Goal: Information Seeking & Learning: Learn about a topic

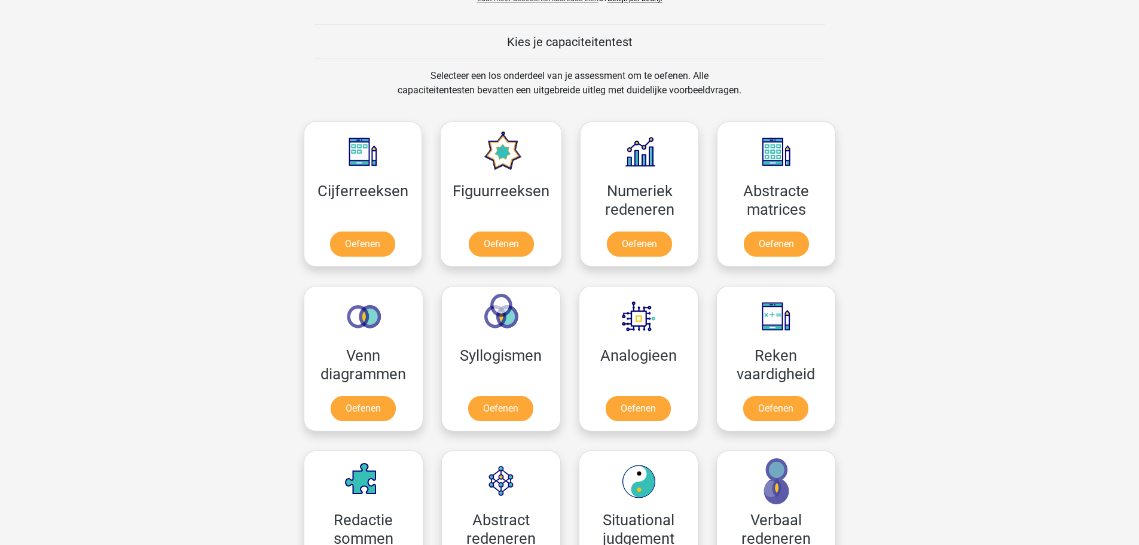
scroll to position [418, 0]
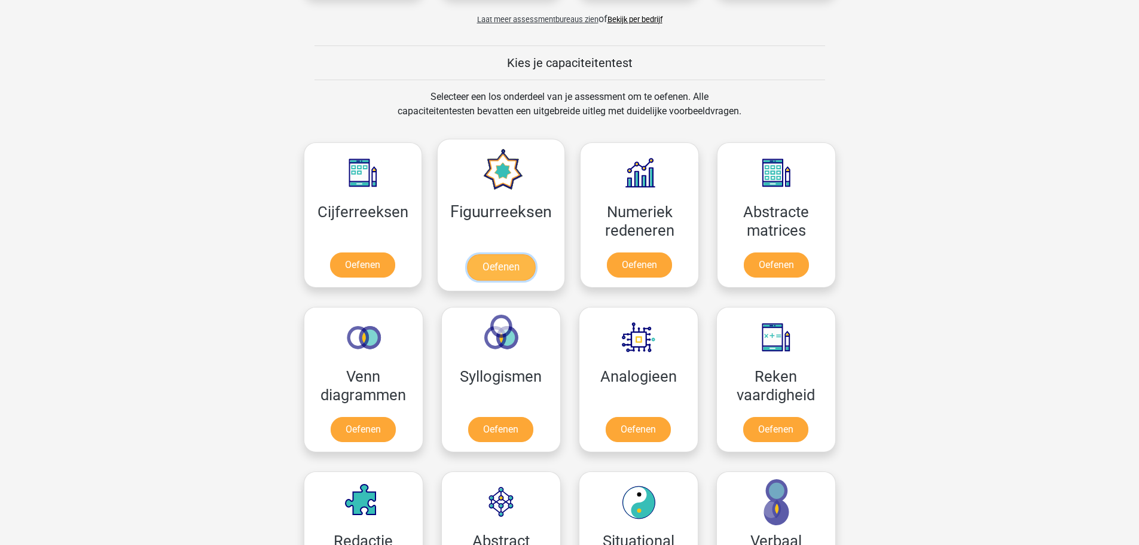
click at [494, 259] on link "Oefenen" at bounding box center [501, 267] width 68 height 26
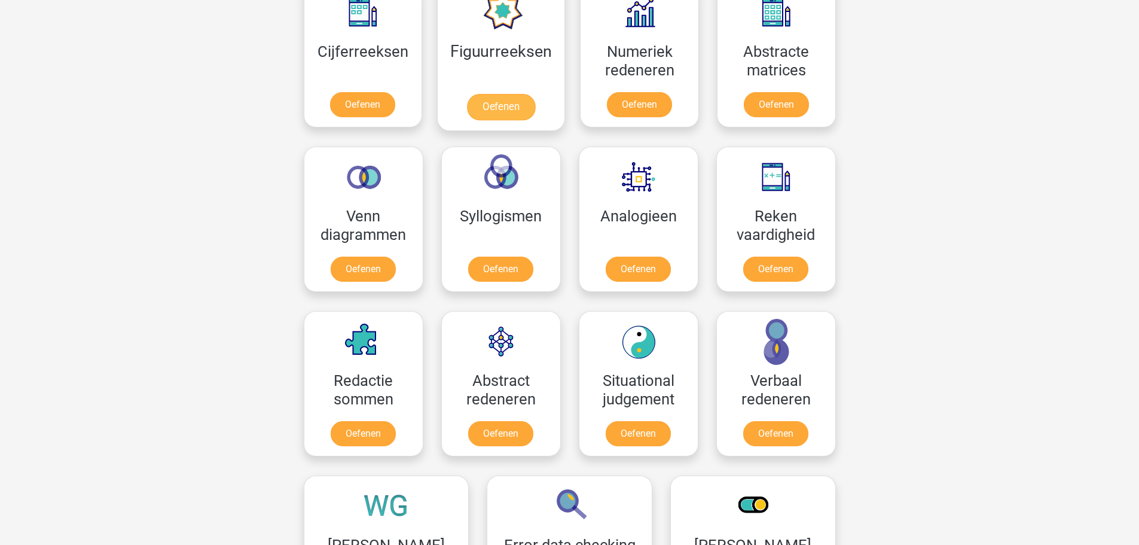
scroll to position [598, 0]
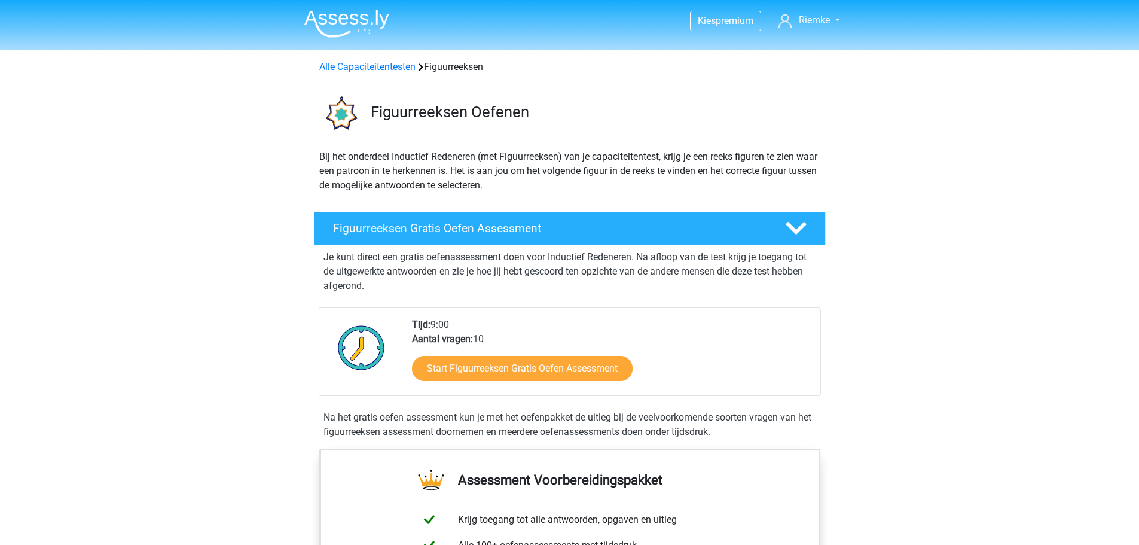
scroll to position [120, 0]
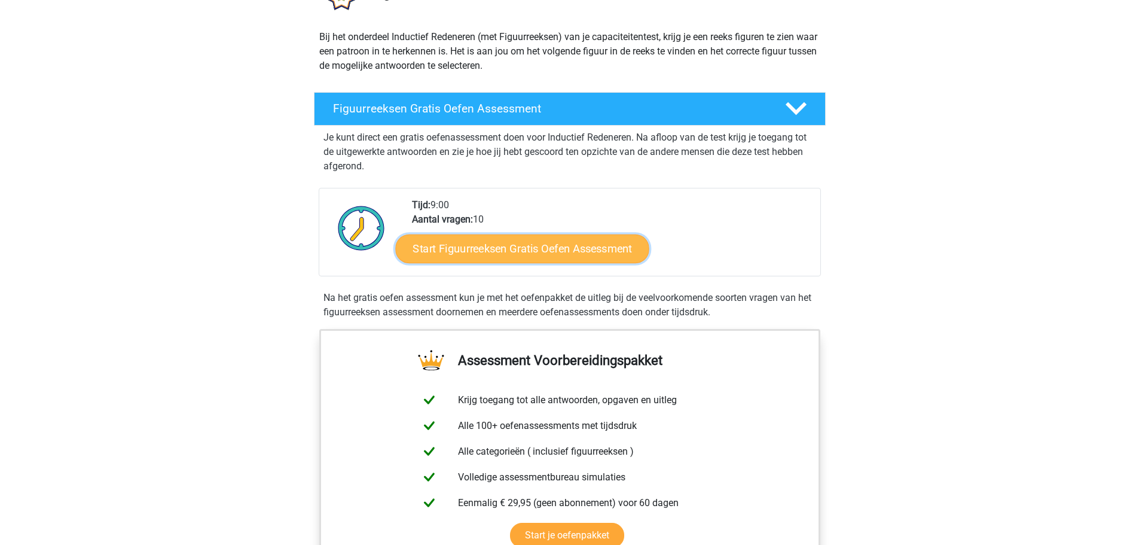
click at [510, 250] on link "Start Figuurreeksen Gratis Oefen Assessment" at bounding box center [521, 248] width 253 height 29
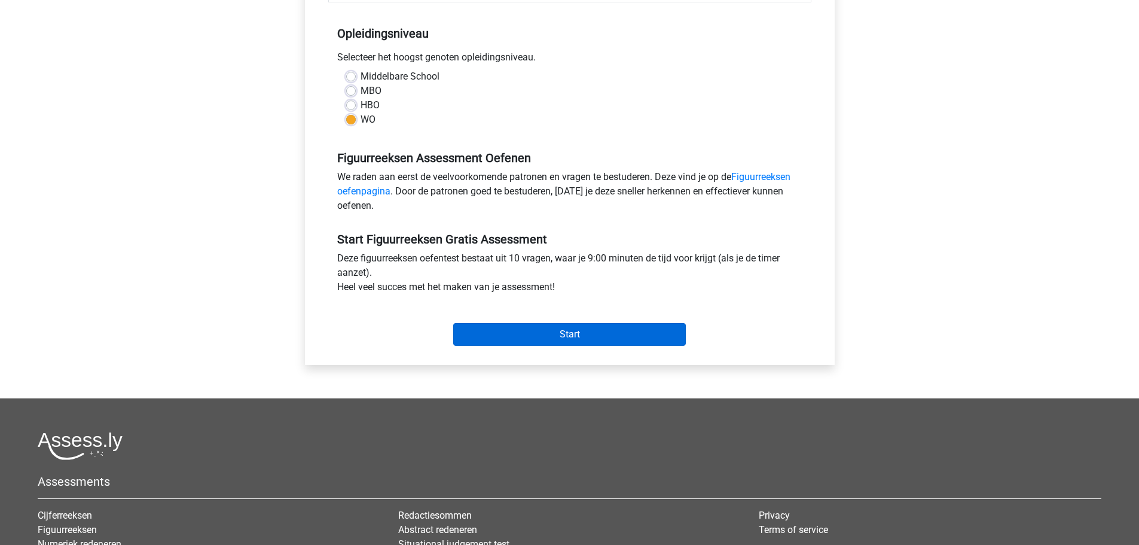
scroll to position [239, 0]
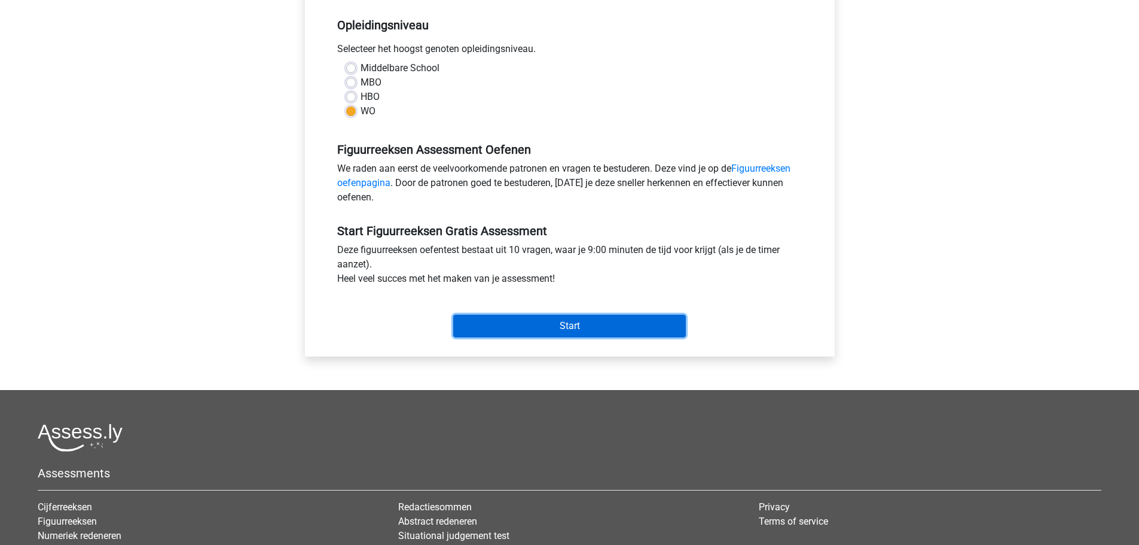
click at [554, 319] on input "Start" at bounding box center [569, 325] width 233 height 23
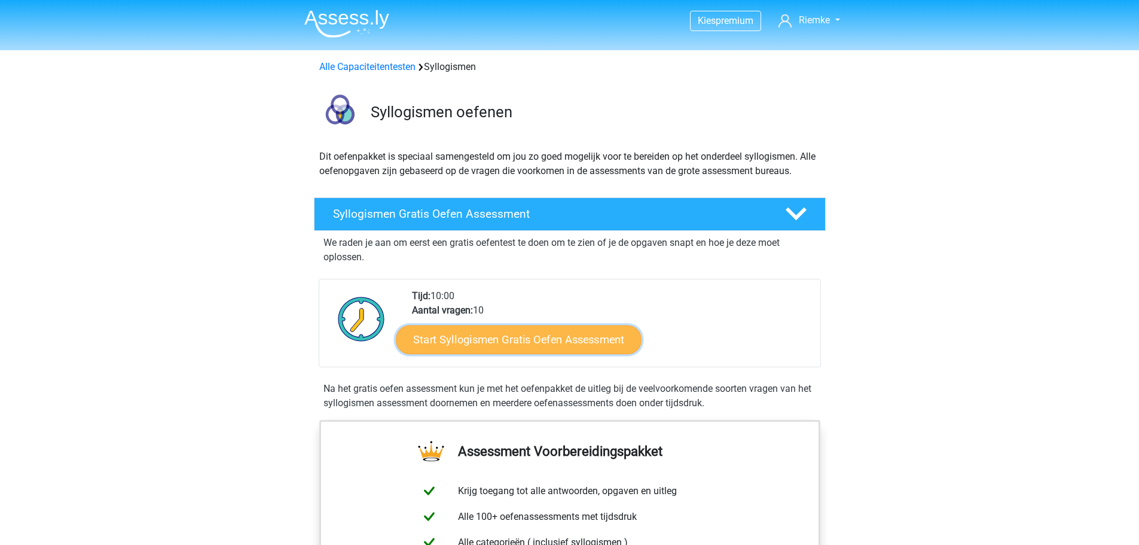
click at [473, 343] on link "Start Syllogismen Gratis Oefen Assessment" at bounding box center [519, 339] width 246 height 29
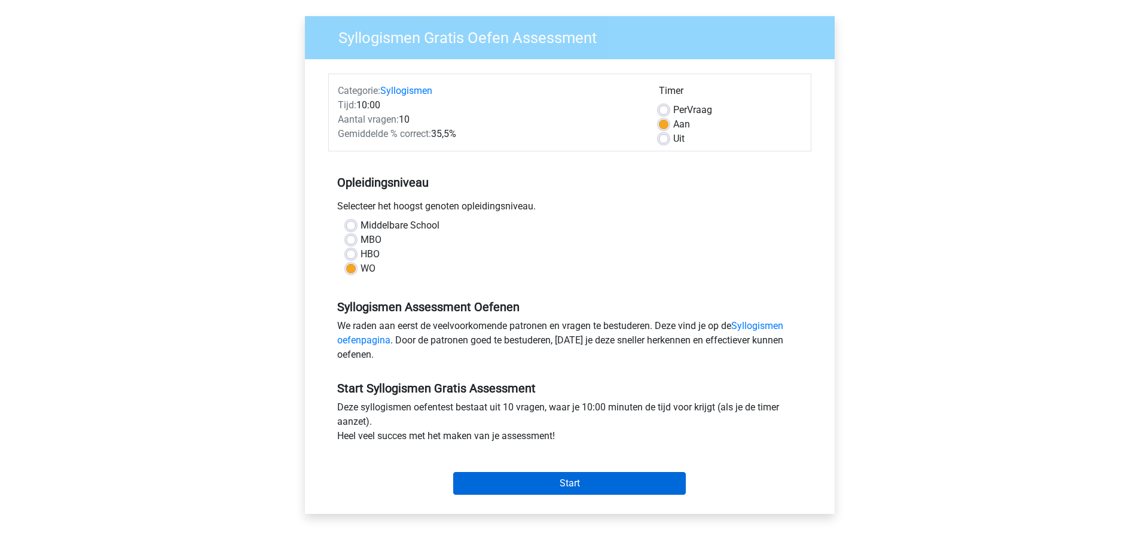
scroll to position [239, 0]
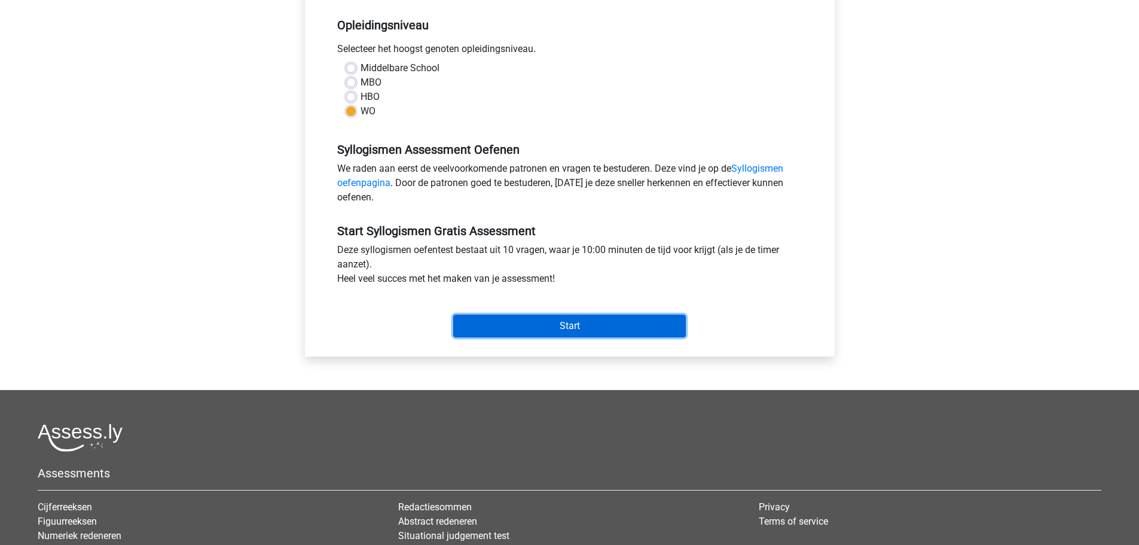
click at [589, 321] on input "Start" at bounding box center [569, 325] width 233 height 23
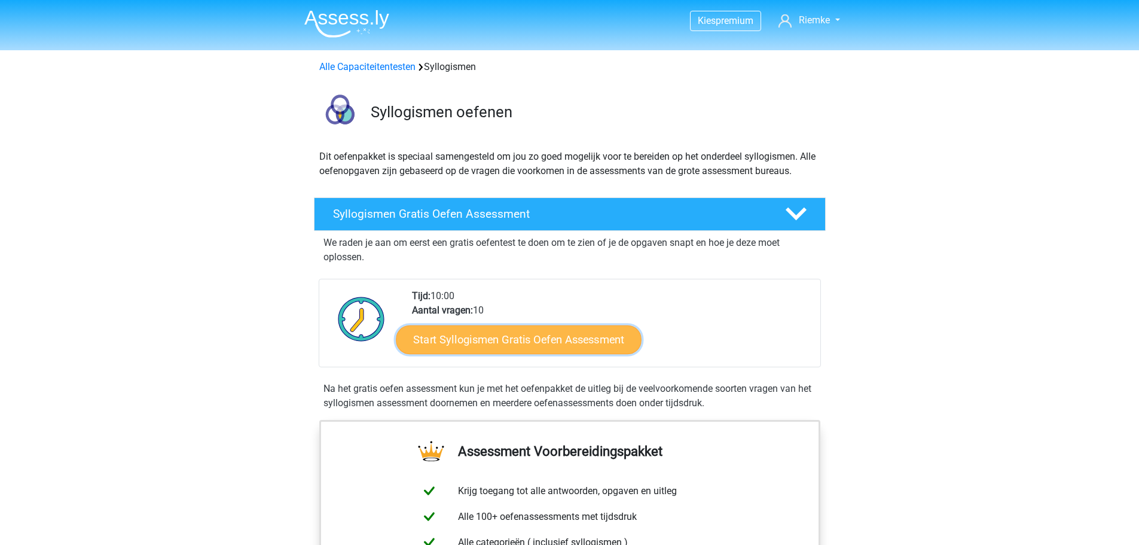
click at [527, 332] on link "Start Syllogismen Gratis Oefen Assessment" at bounding box center [519, 339] width 246 height 29
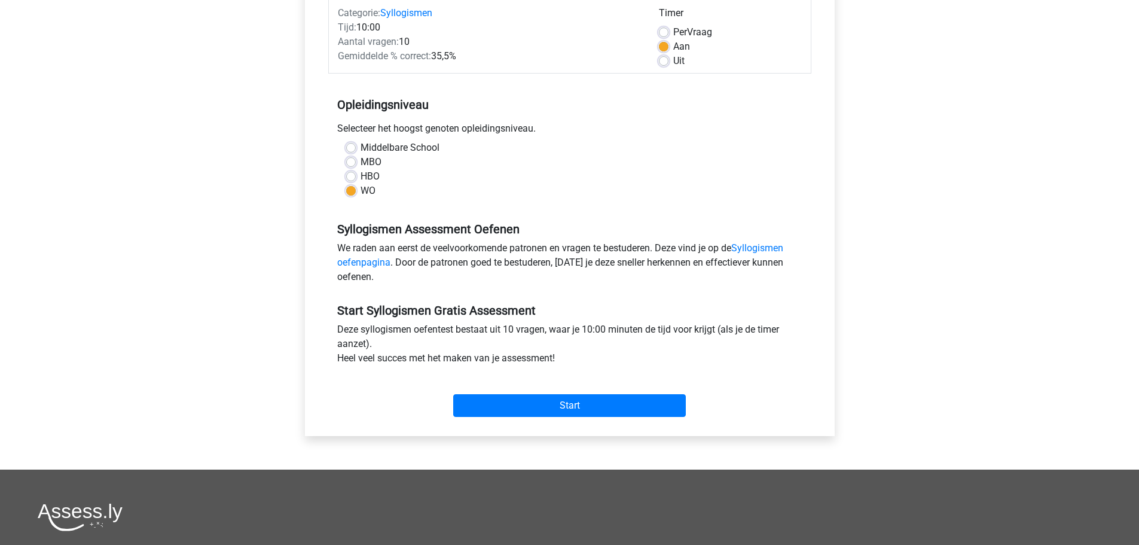
scroll to position [400, 0]
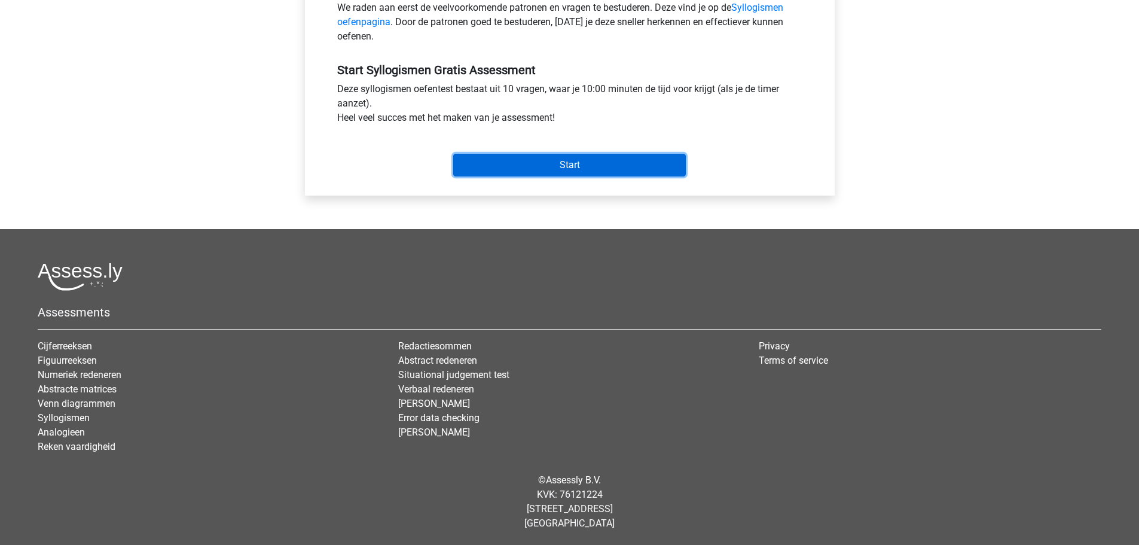
click at [583, 161] on input "Start" at bounding box center [569, 165] width 233 height 23
